Goal: Task Accomplishment & Management: Manage account settings

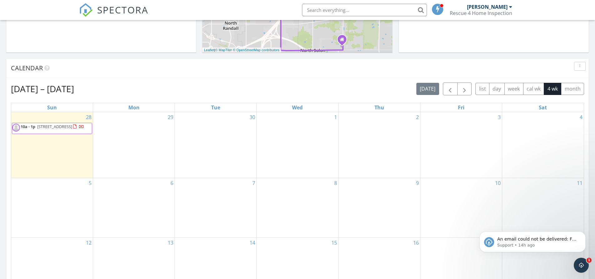
scroll to position [156, 0]
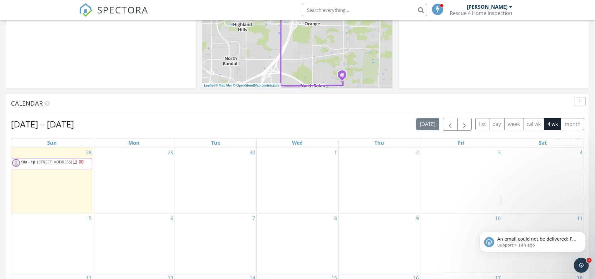
click at [73, 165] on div at bounding box center [75, 162] width 5 height 5
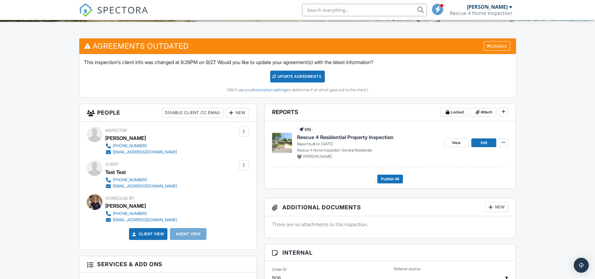
scroll to position [125, 0]
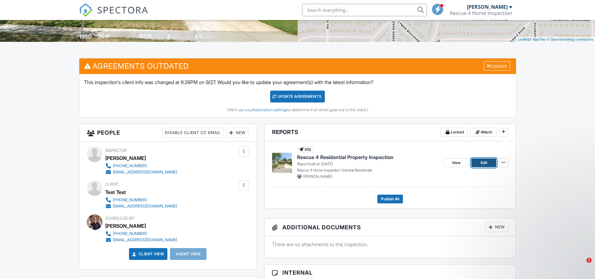
click at [487, 162] on span "Edit" at bounding box center [483, 163] width 7 height 6
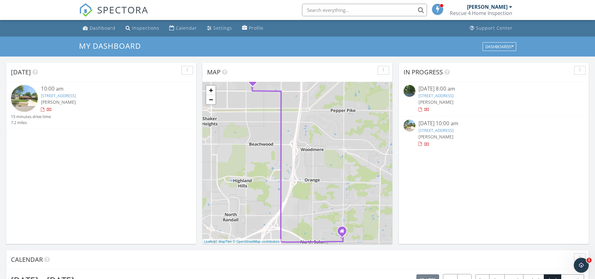
click at [510, 6] on div at bounding box center [510, 6] width 3 height 5
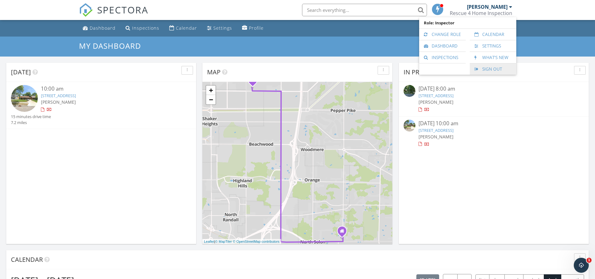
click at [490, 68] on link "Sign Out" at bounding box center [493, 68] width 40 height 11
